Goal: Information Seeking & Learning: Understand process/instructions

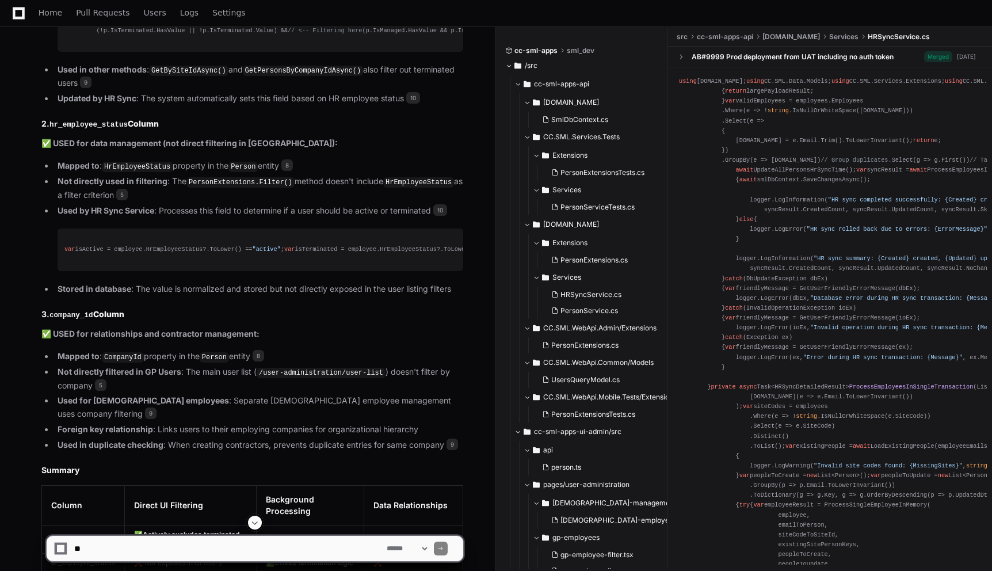
scroll to position [2117, 0]
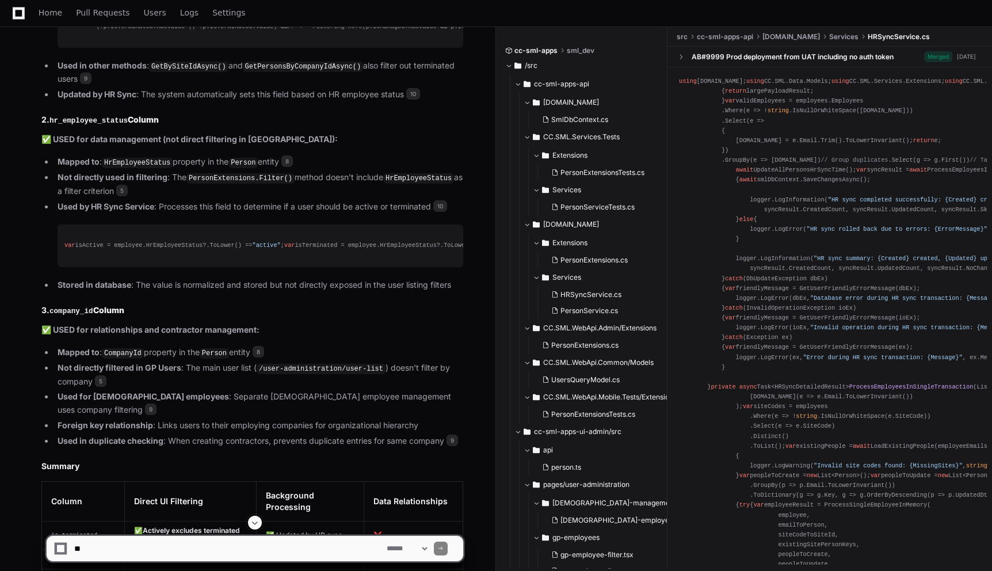
click at [203, 212] on li "Used by HR Sync Service : Processes this field to determine if a user should be…" at bounding box center [258, 233] width 409 height 67
click at [397, 143] on p "✅ USED for data management (not direct filtering in [GEOGRAPHIC_DATA]):" at bounding box center [252, 139] width 422 height 13
click at [280, 308] on article "Based on my analysis of the codebase, YES , all three PostgreSQL columns you me…" at bounding box center [252, 255] width 422 height 783
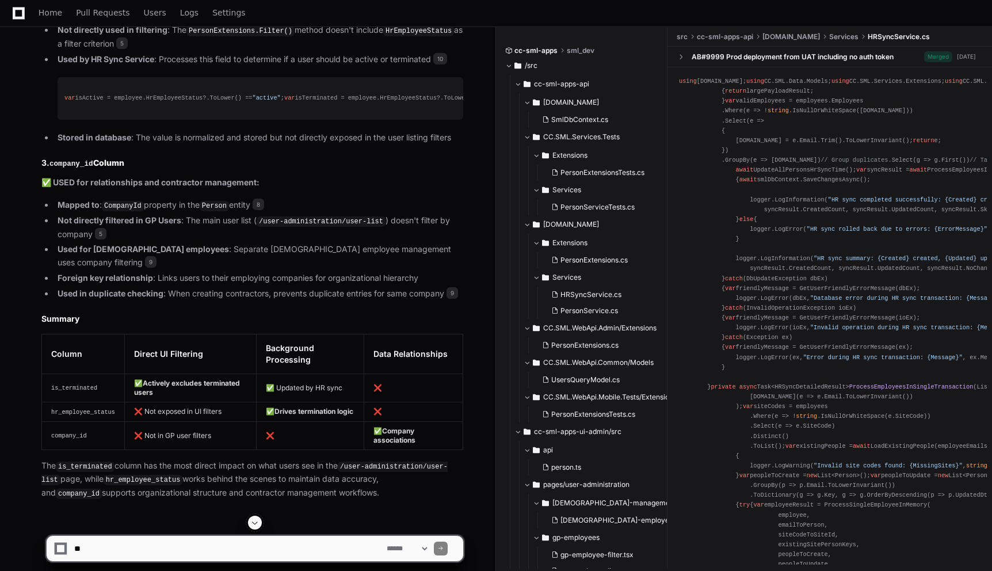
scroll to position [2285, 0]
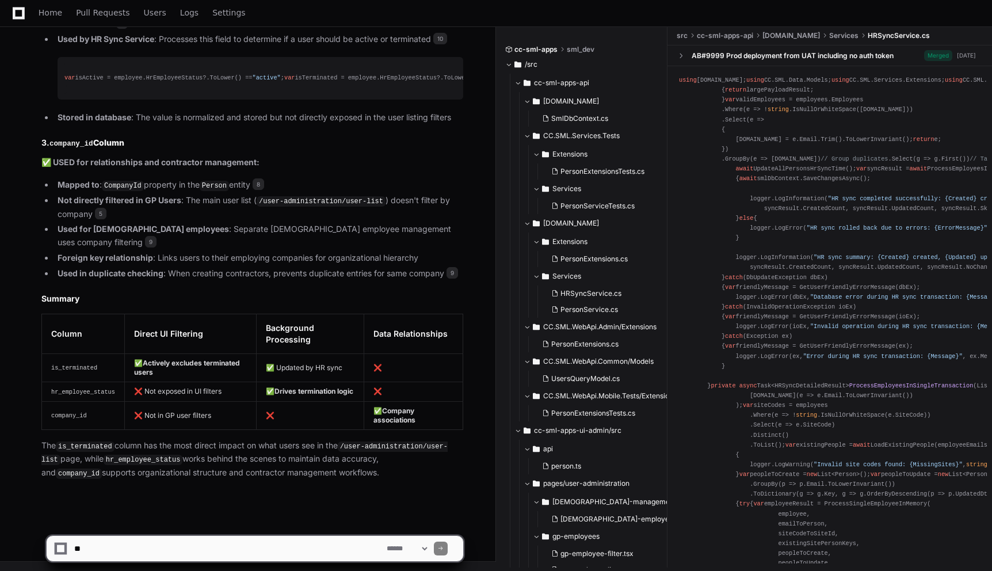
click at [449, 163] on p "✅ USED for relationships and contractor management:" at bounding box center [252, 162] width 422 height 13
click at [365, 280] on article "Based on my analysis of the codebase, YES , all three PostgreSQL columns you me…" at bounding box center [252, 88] width 422 height 783
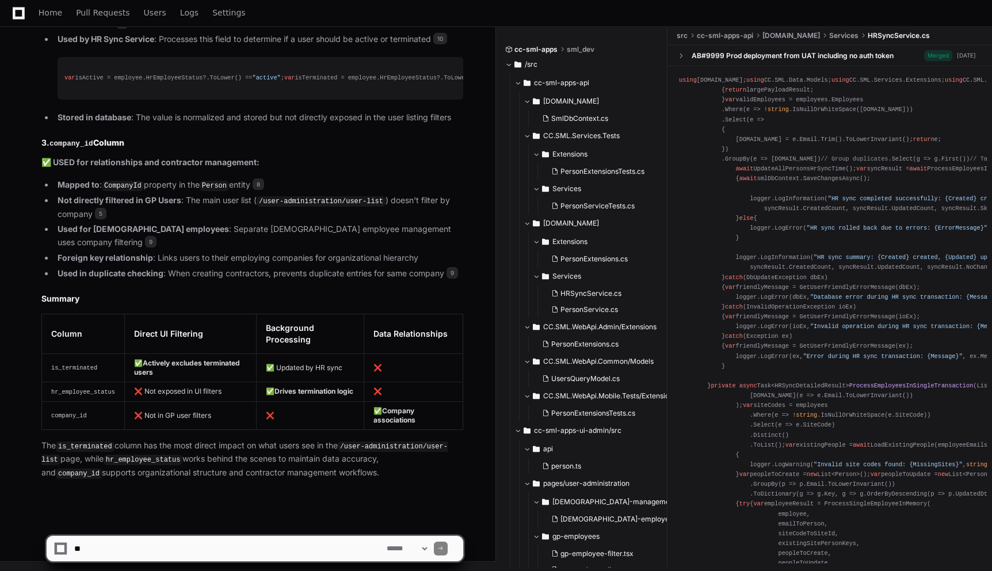
click at [79, 364] on code "is_terminated" at bounding box center [74, 367] width 46 height 7
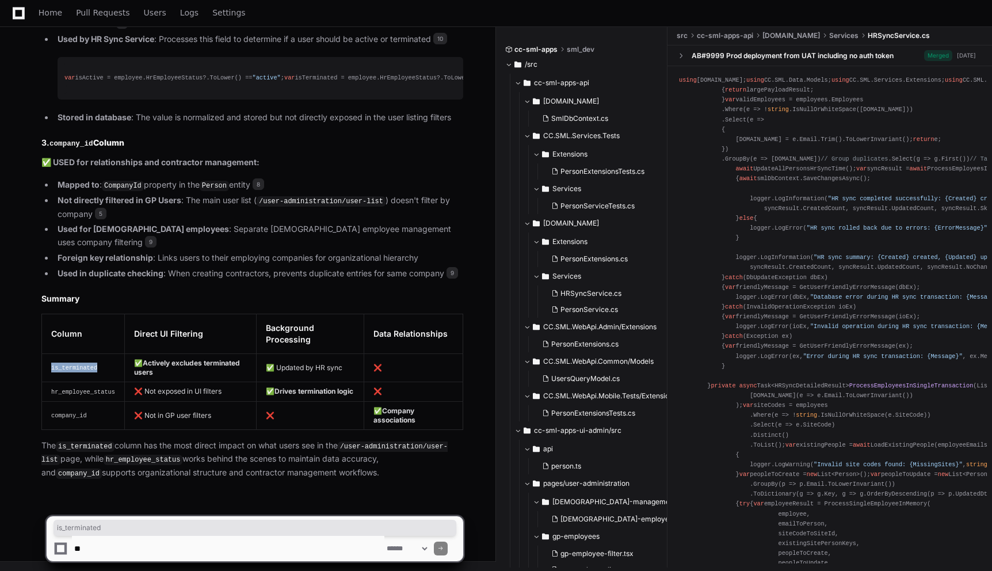
copy code "is_terminated"
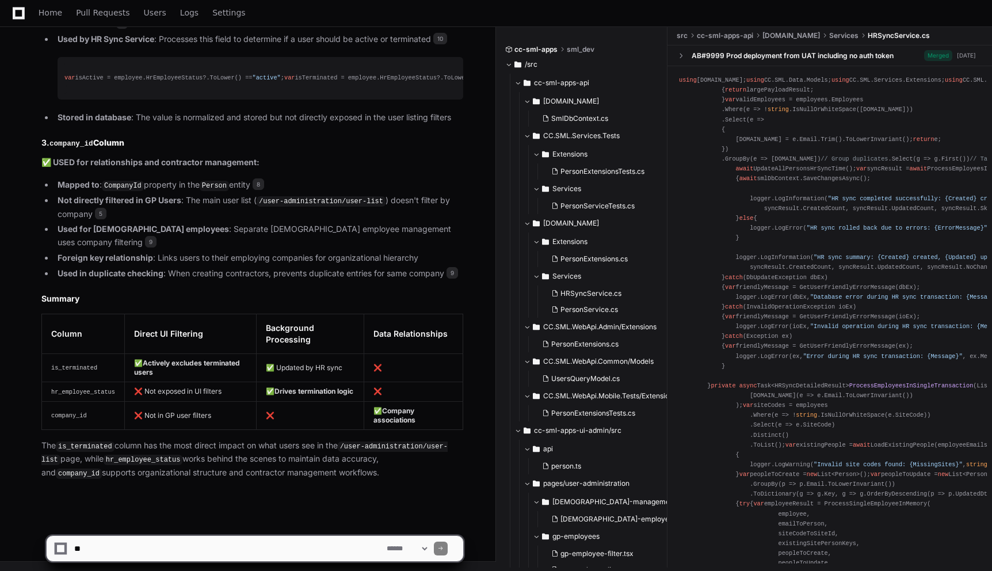
click at [86, 390] on code "hr_employee_status" at bounding box center [83, 391] width 64 height 7
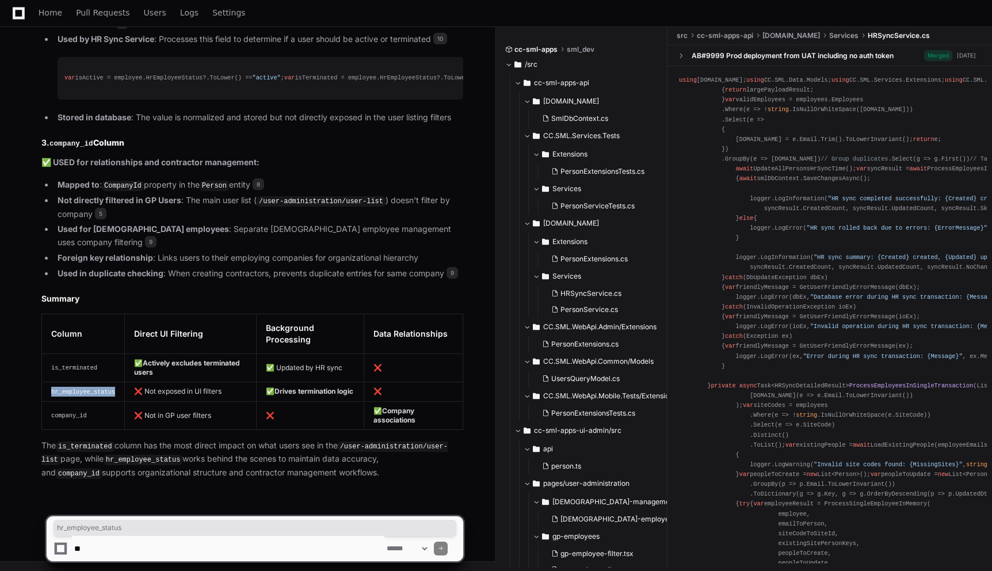
copy code "hr_employee_status"
click at [71, 416] on code "company_id" at bounding box center [69, 415] width 36 height 7
copy code "company_id"
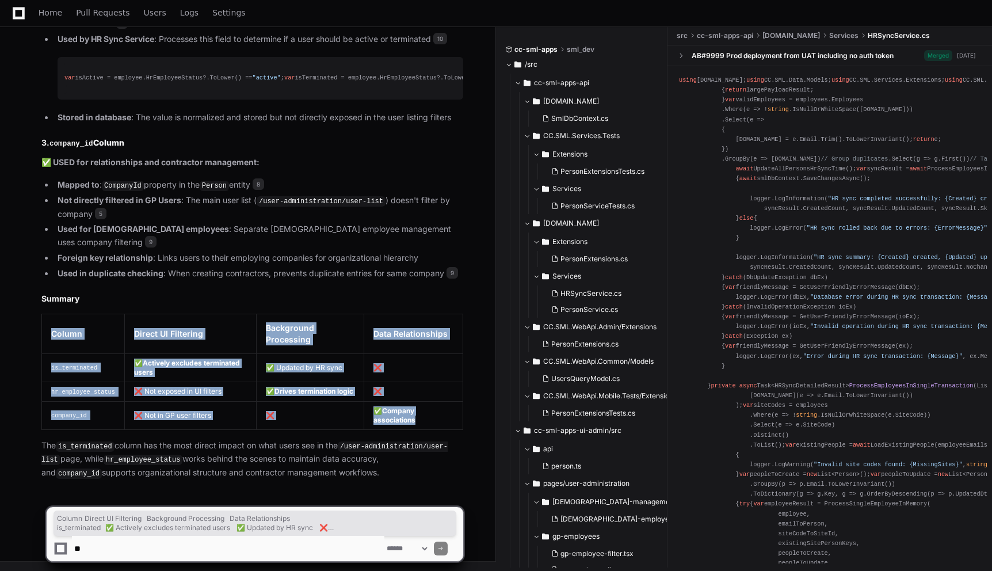
drag, startPoint x: 49, startPoint y: 326, endPoint x: 422, endPoint y: 420, distance: 384.0
click at [422, 420] on table "Column Direct UI Filtering Background Processing Data Relationships is_terminat…" at bounding box center [252, 372] width 422 height 116
copy table "Column Direct UI Filtering Background Processing Data Relationships is_terminat…"
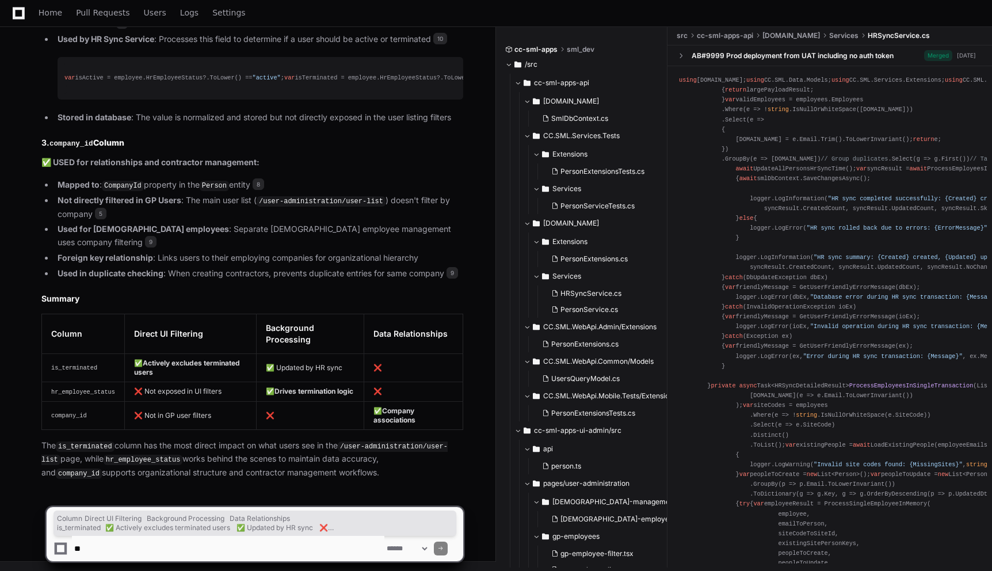
click at [280, 548] on textarea at bounding box center [228, 548] width 312 height 25
click at [278, 295] on h2 "Summary" at bounding box center [252, 299] width 422 height 12
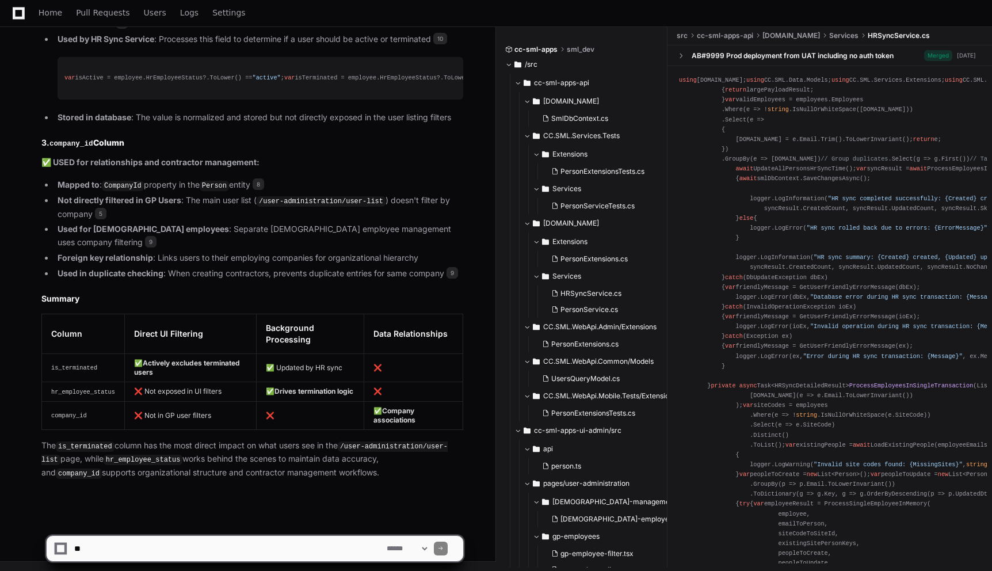
click at [237, 537] on textarea at bounding box center [228, 548] width 312 height 25
paste textarea "**********"
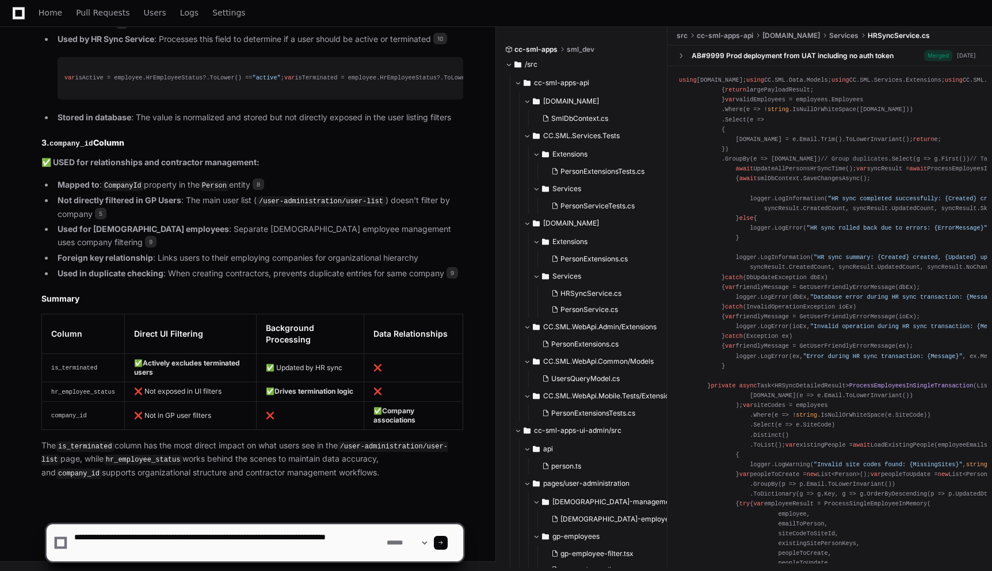
type textarea "**********"
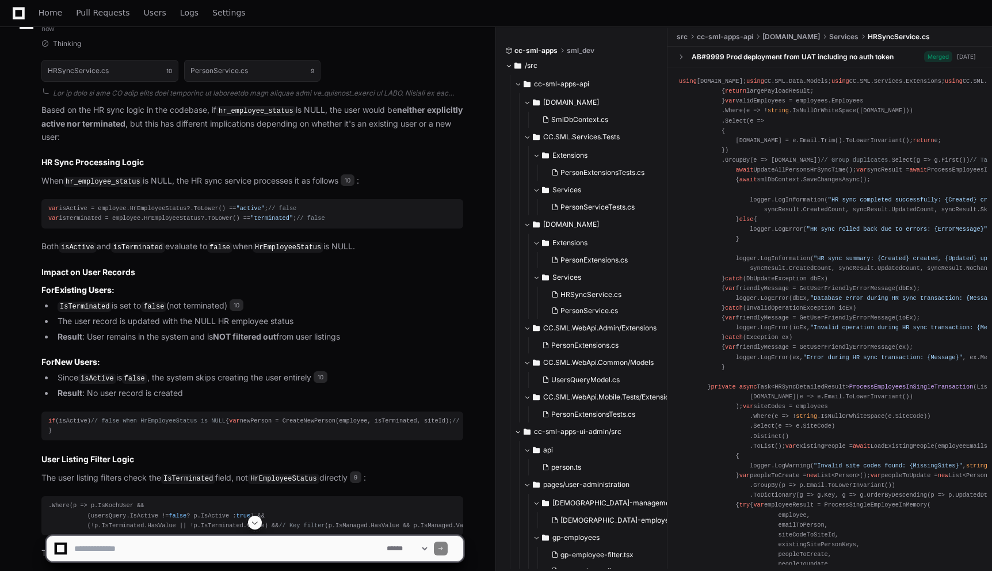
scroll to position [2882, 0]
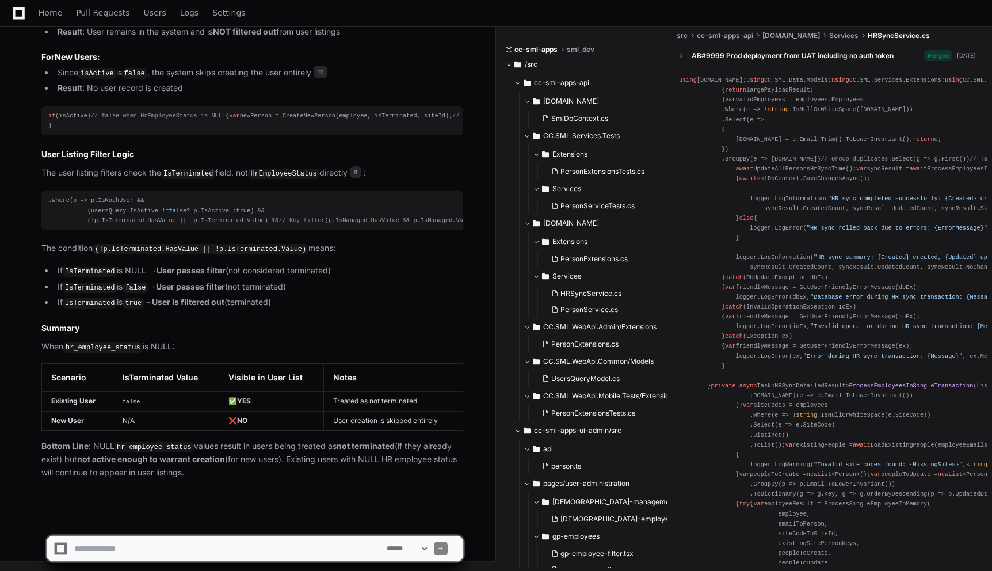
scroll to position [3256, 0]
click at [290, 551] on textarea at bounding box center [228, 548] width 312 height 25
type textarea "*"
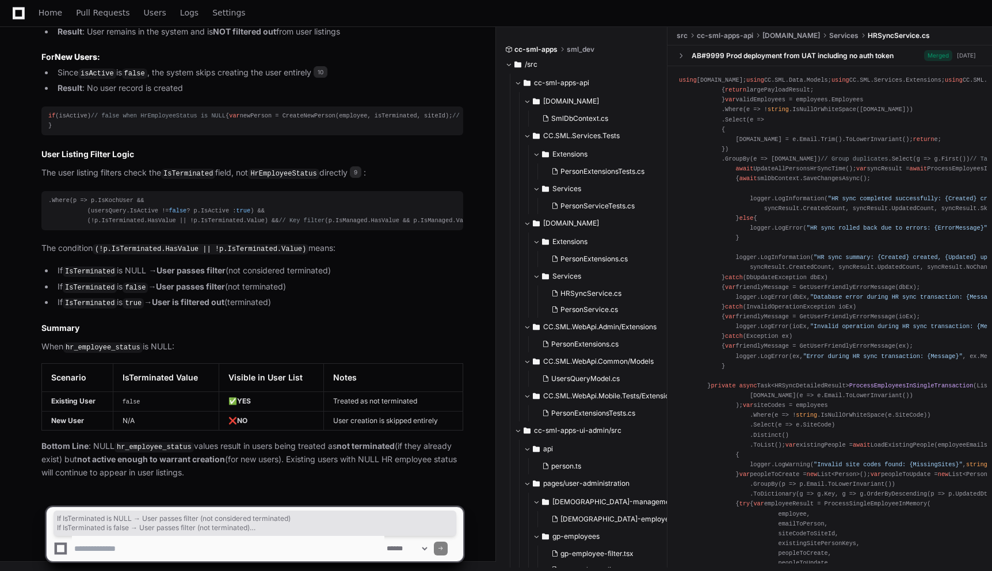
drag, startPoint x: 56, startPoint y: 273, endPoint x: 298, endPoint y: 303, distance: 243.5
click at [298, 303] on ul "If IsTerminated is NULL → User passes filter (not considered terminated) If IsT…" at bounding box center [252, 286] width 422 height 45
copy ul "If IsTerminated is NULL → User passes filter (not considered terminated) If IsT…"
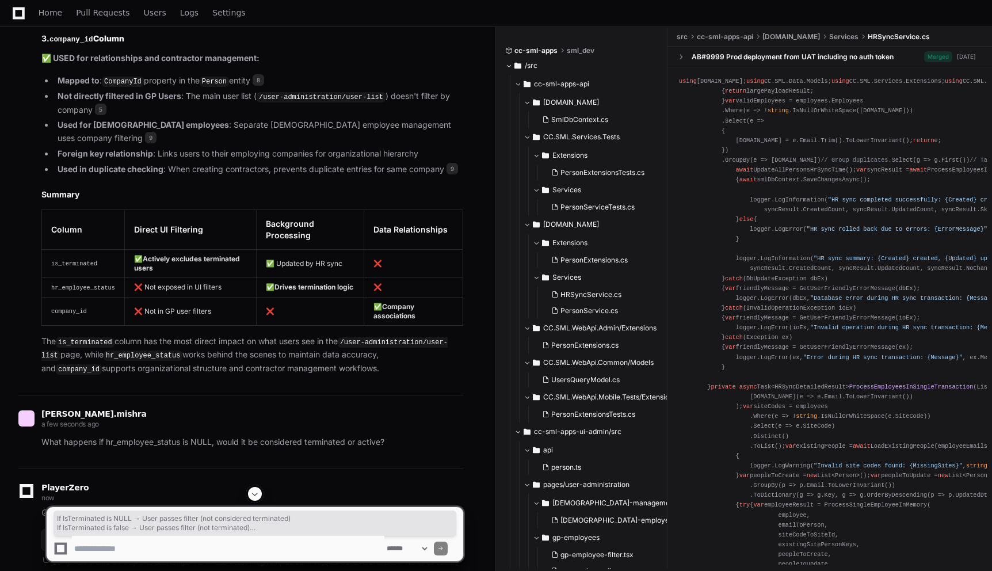
scroll to position [2385, 0]
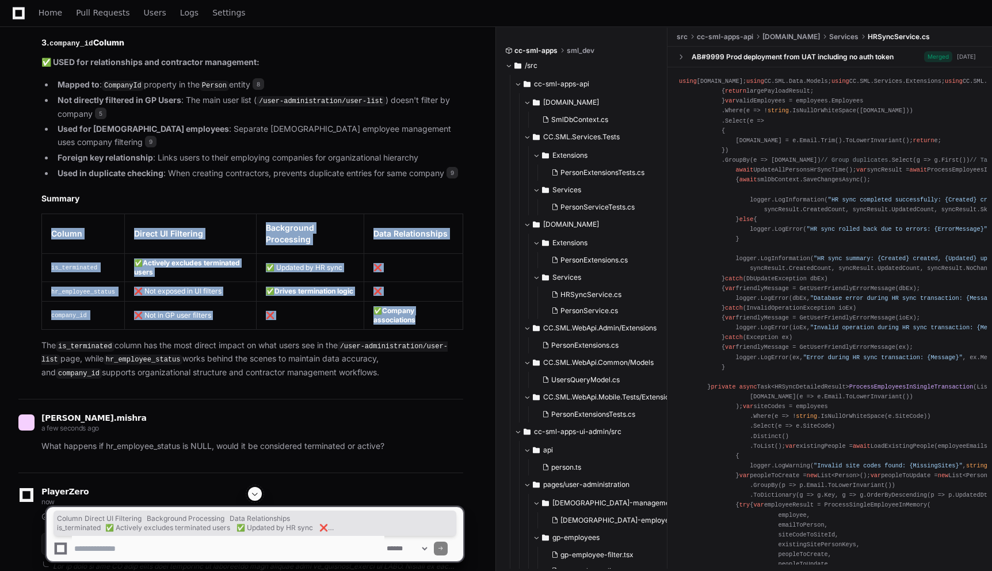
drag, startPoint x: 51, startPoint y: 226, endPoint x: 428, endPoint y: 322, distance: 389.4
click at [428, 322] on table "Column Direct UI Filtering Background Processing Data Relationships is_terminat…" at bounding box center [252, 272] width 422 height 116
copy table "Column Direct UI Filtering Background Processing Data Relationships is_terminat…"
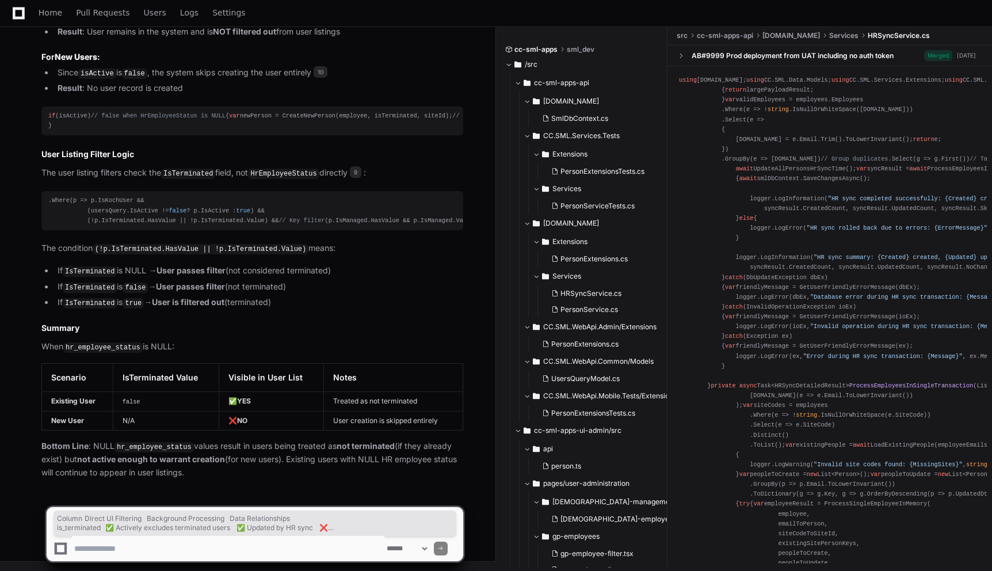
scroll to position [3256, 0]
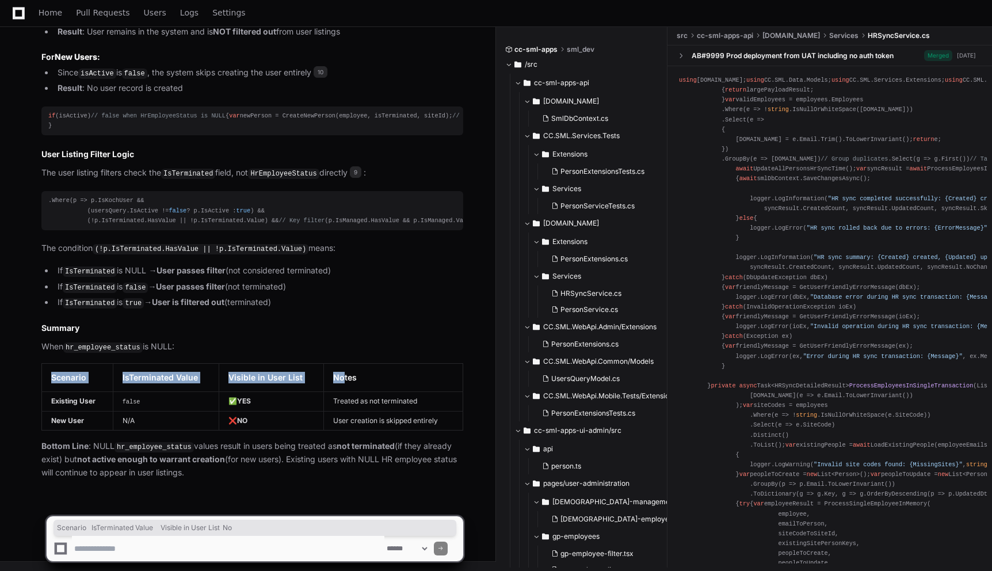
drag, startPoint x: 50, startPoint y: 378, endPoint x: 340, endPoint y: 379, distance: 290.0
click at [341, 379] on tr "Scenario IsTerminated Value Visible in User List Notes" at bounding box center [252, 377] width 421 height 28
click at [58, 284] on li "If IsTerminated is false → User passes filter (not terminated)" at bounding box center [258, 287] width 409 height 14
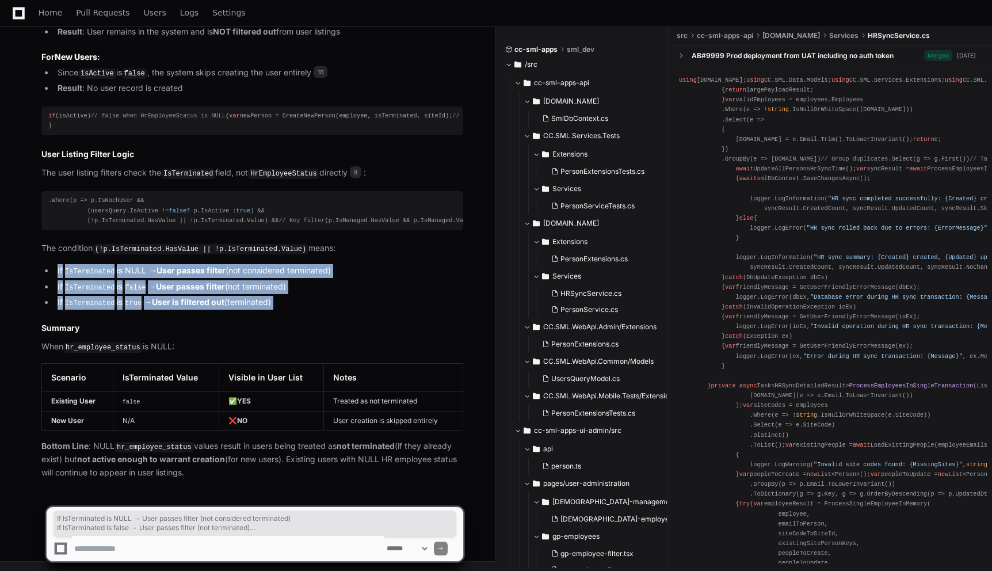
drag, startPoint x: 55, startPoint y: 272, endPoint x: 306, endPoint y: 311, distance: 253.9
click at [306, 311] on article "Based on the HR sync logic in the codebase, if hr_employee_status is NULL, the …" at bounding box center [252, 139] width 422 height 681
copy article "If IsTerminated is NULL → User passes filter (not considered terminated) If IsT…"
